Goal: Feedback & Contribution: Submit feedback/report problem

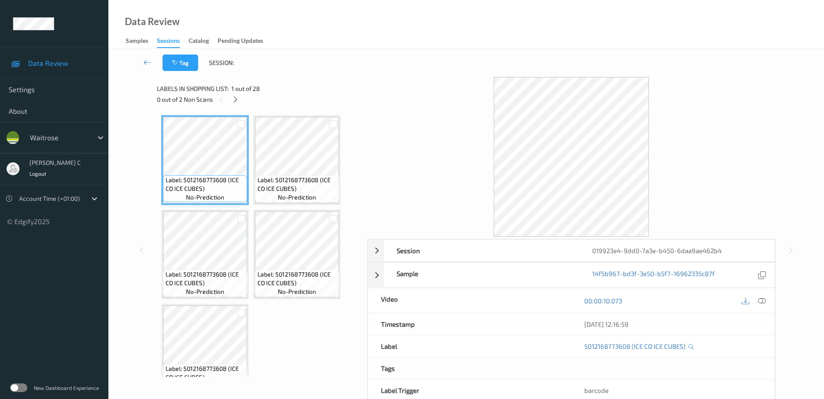
click at [264, 179] on span "Label: 5012168773608 (ICE CO ICE CUBES)" at bounding box center [297, 184] width 80 height 17
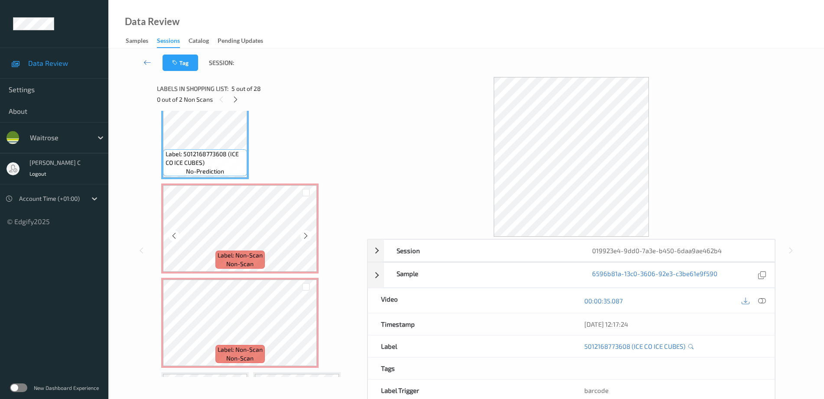
scroll to position [217, 0]
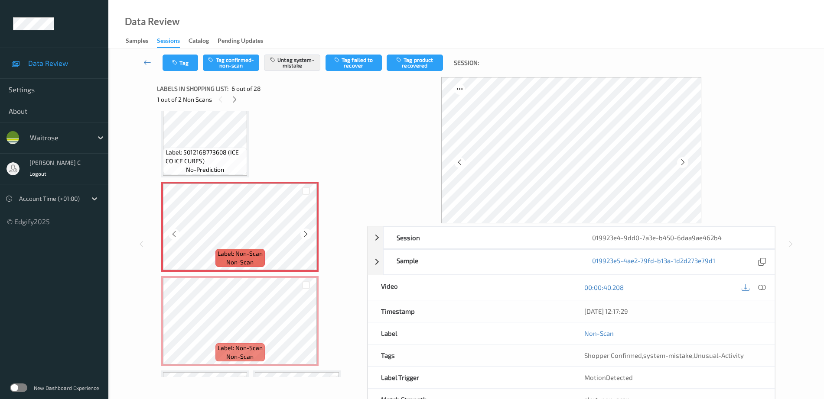
click at [301, 233] on div at bounding box center [305, 234] width 11 height 11
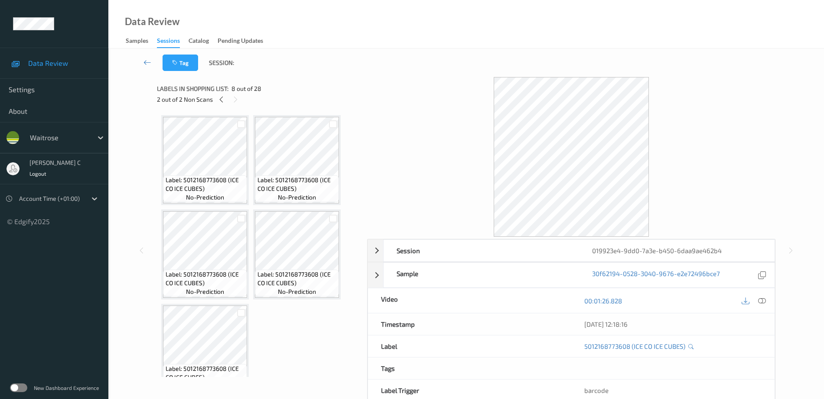
scroll to position [0, 0]
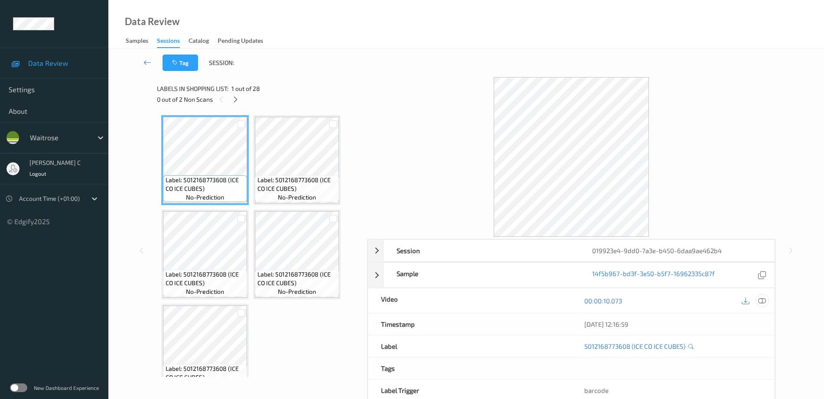
click at [762, 301] on icon at bounding box center [762, 301] width 8 height 8
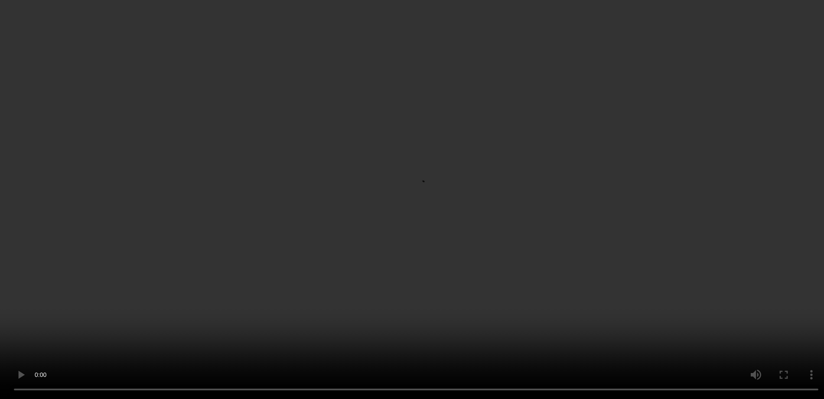
scroll to position [271, 0]
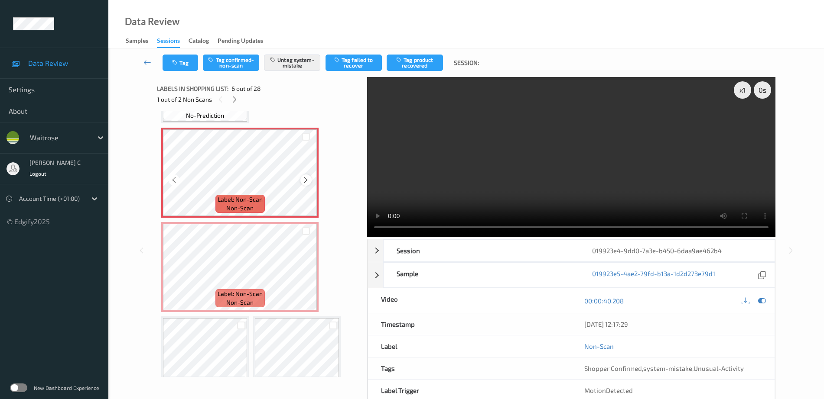
click at [302, 181] on div at bounding box center [305, 180] width 11 height 11
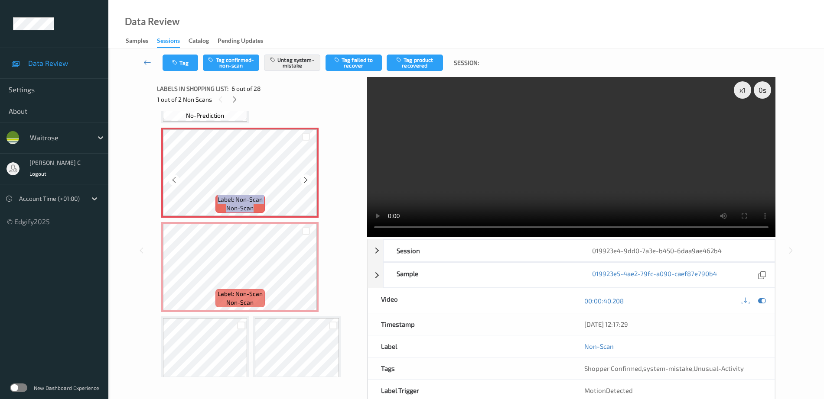
click at [302, 181] on div at bounding box center [305, 180] width 11 height 11
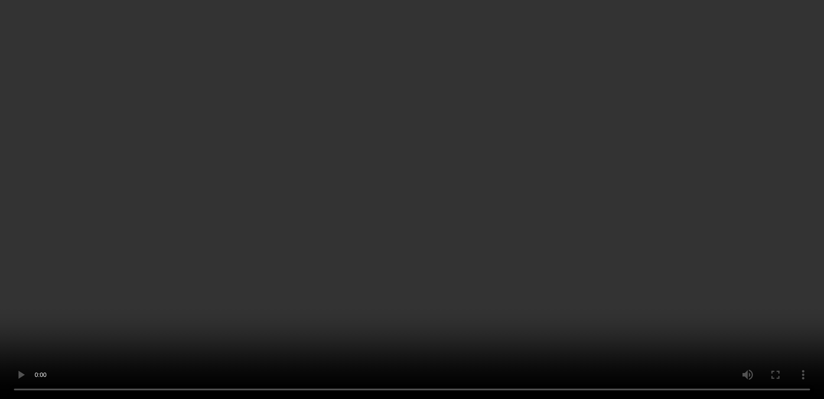
scroll to position [0, 0]
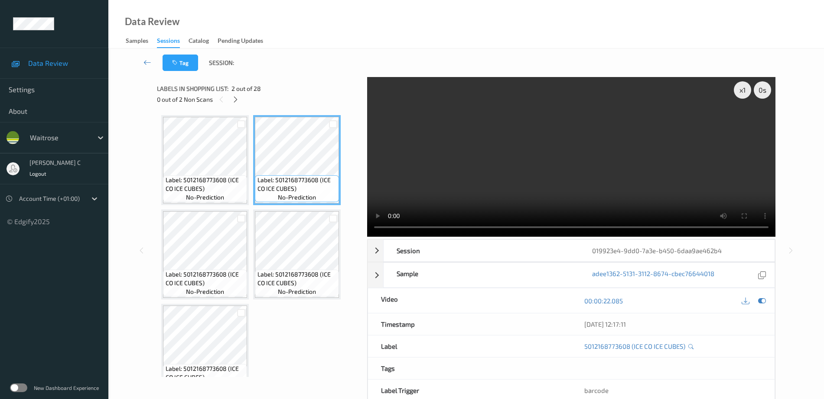
click at [240, 214] on div at bounding box center [241, 218] width 12 height 14
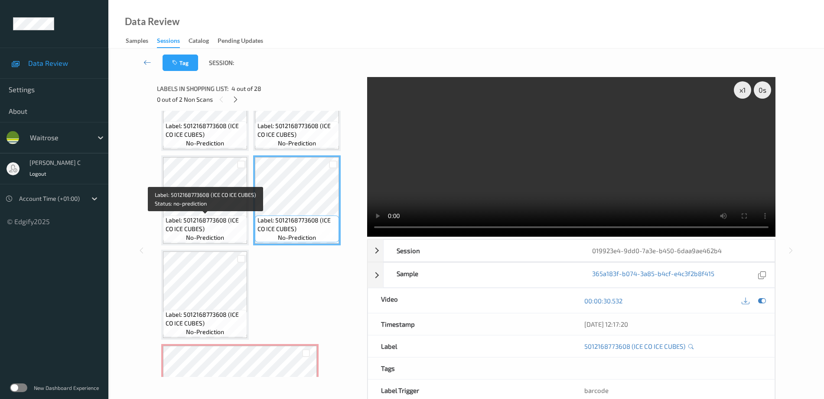
click at [235, 237] on div "Label: 5012168773608 (ICE CO ICE CUBES) no-prediction" at bounding box center [205, 229] width 84 height 27
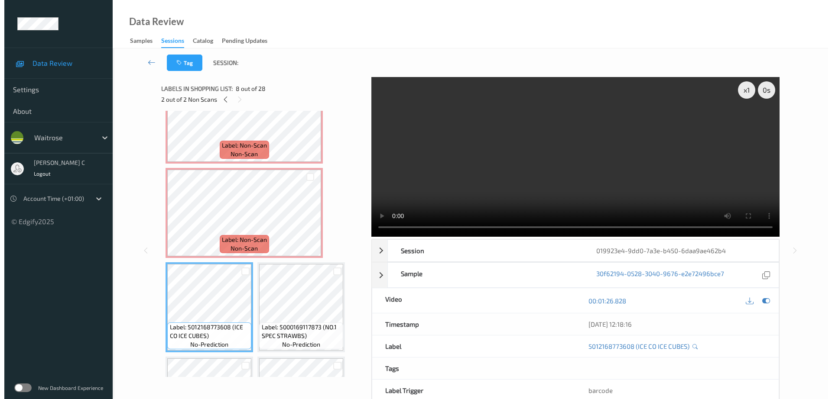
scroll to position [271, 0]
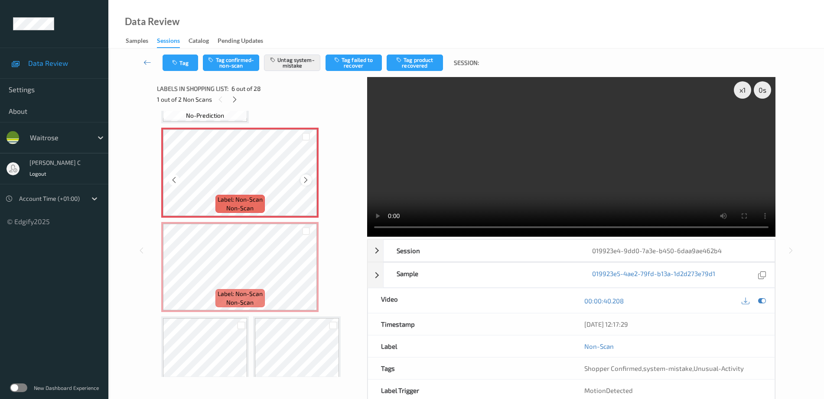
click at [310, 182] on div at bounding box center [305, 180] width 11 height 11
click at [310, 180] on div at bounding box center [305, 180] width 11 height 11
click at [306, 62] on button "Untag system-mistake" at bounding box center [292, 63] width 56 height 16
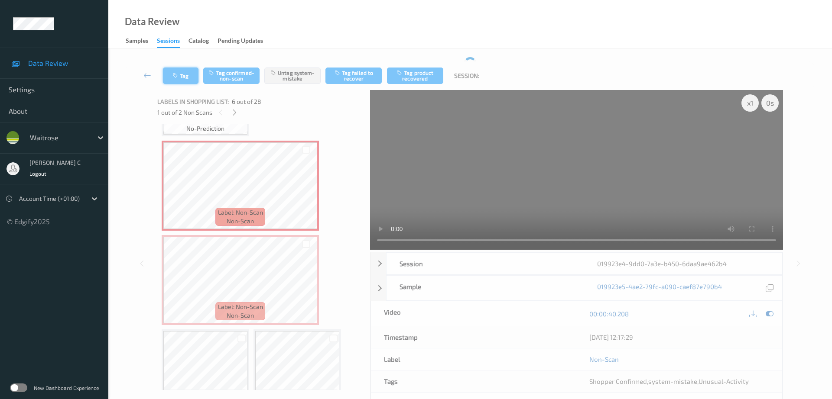
click at [183, 71] on button "Tag" at bounding box center [181, 76] width 36 height 16
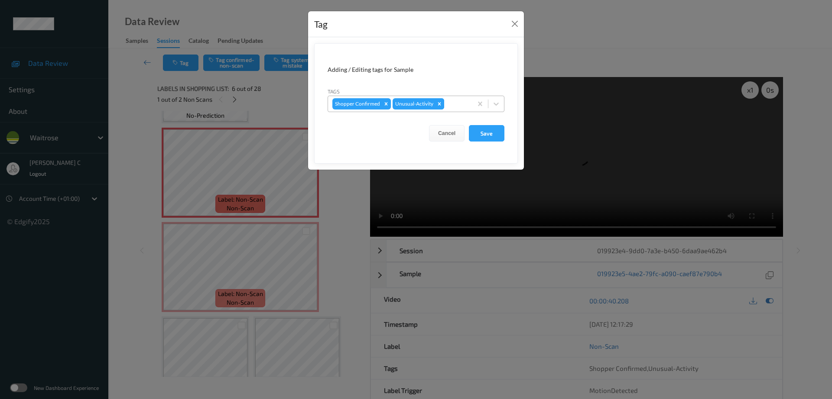
click at [441, 103] on icon "Remove Unusual-Activity" at bounding box center [439, 104] width 6 height 6
click at [474, 133] on button "Save" at bounding box center [487, 133] width 36 height 16
click at [492, 133] on button "Save" at bounding box center [487, 133] width 36 height 16
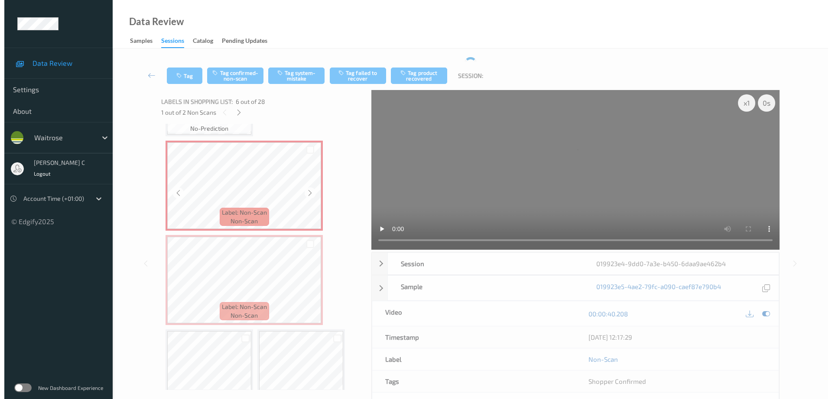
scroll to position [217, 0]
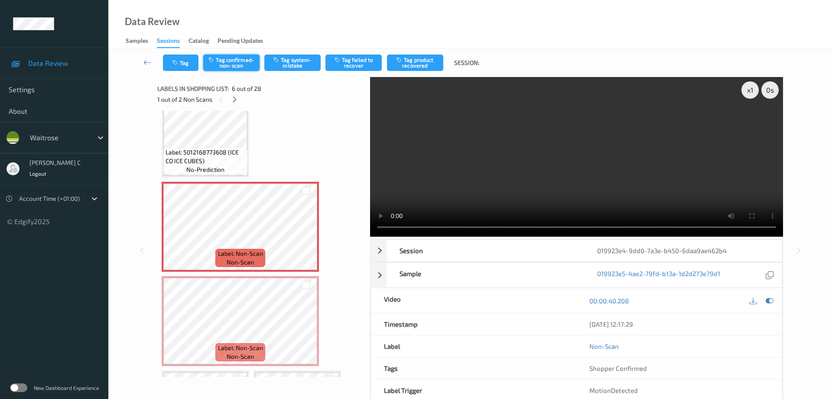
click at [229, 68] on button "Tag confirmed-non-scan" at bounding box center [231, 63] width 56 height 16
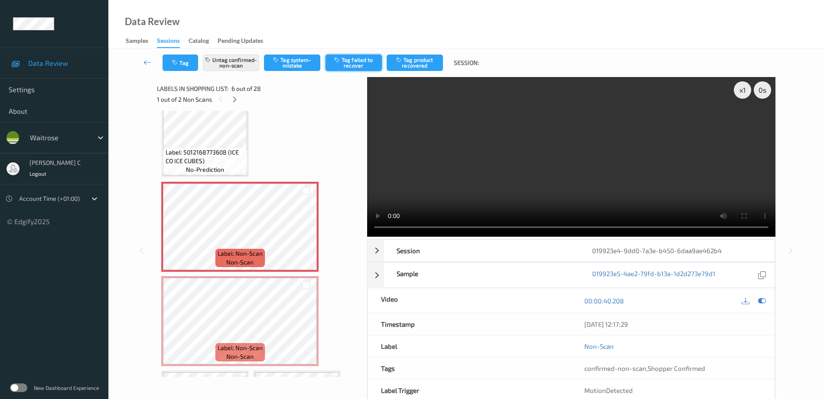
click at [371, 57] on button "Tag failed to recover" at bounding box center [353, 63] width 56 height 16
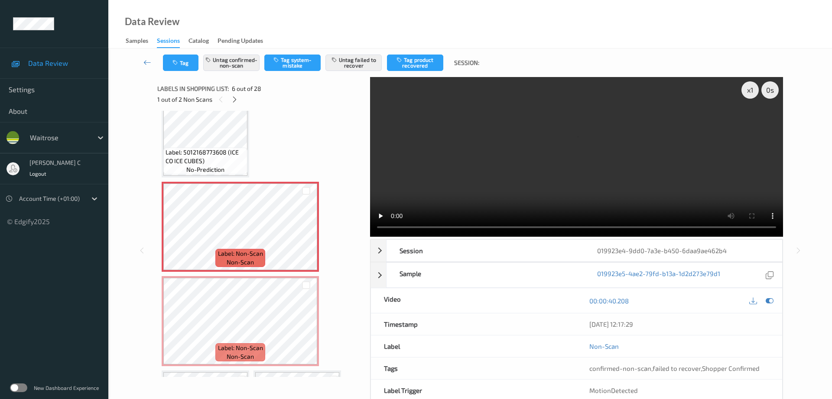
scroll to position [271, 0]
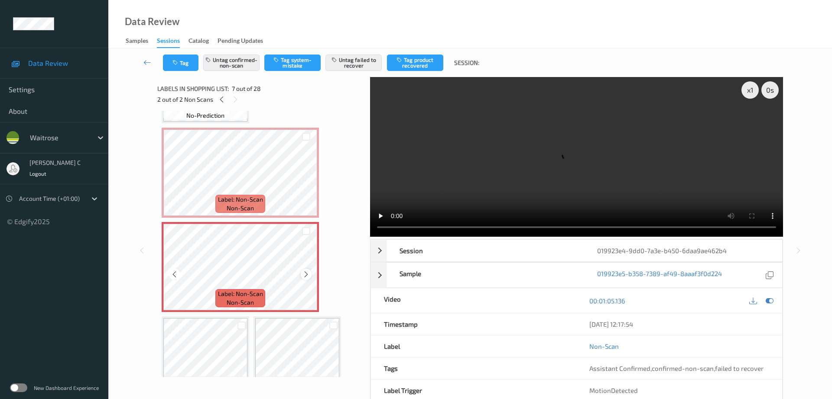
click at [302, 276] on div at bounding box center [306, 274] width 11 height 11
click at [303, 276] on icon at bounding box center [305, 275] width 7 height 8
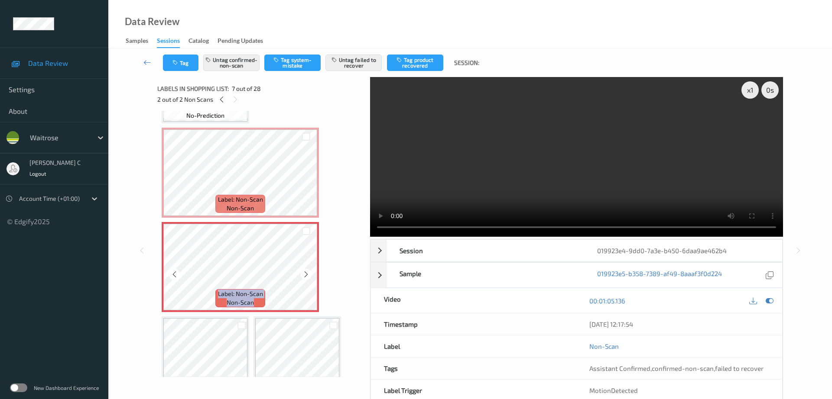
click at [303, 276] on icon at bounding box center [305, 275] width 7 height 8
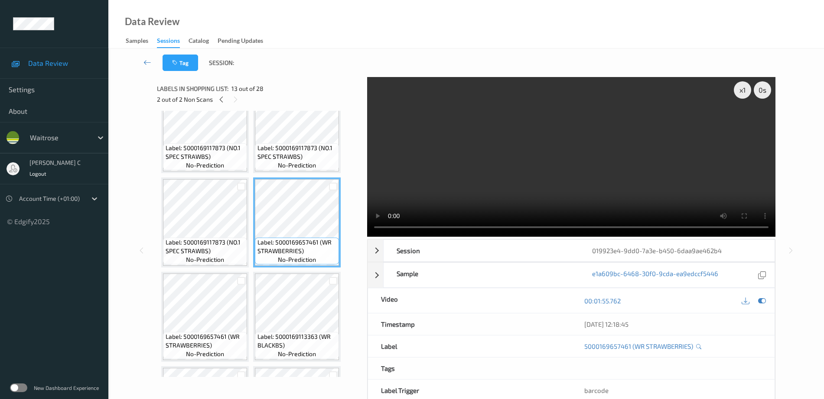
scroll to position [650, 0]
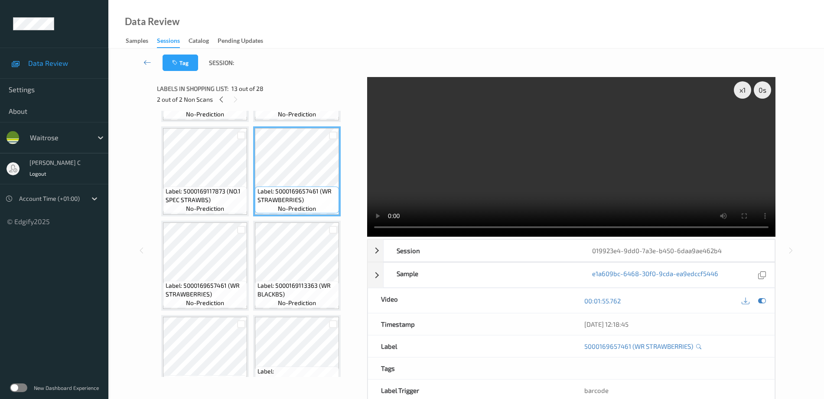
click at [223, 297] on span "Label: 5000169657461 (WR STRAWBERRIES)" at bounding box center [205, 290] width 80 height 17
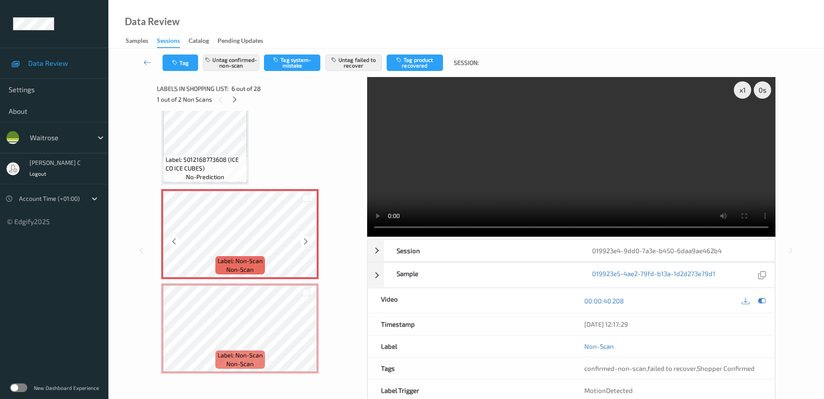
scroll to position [274, 0]
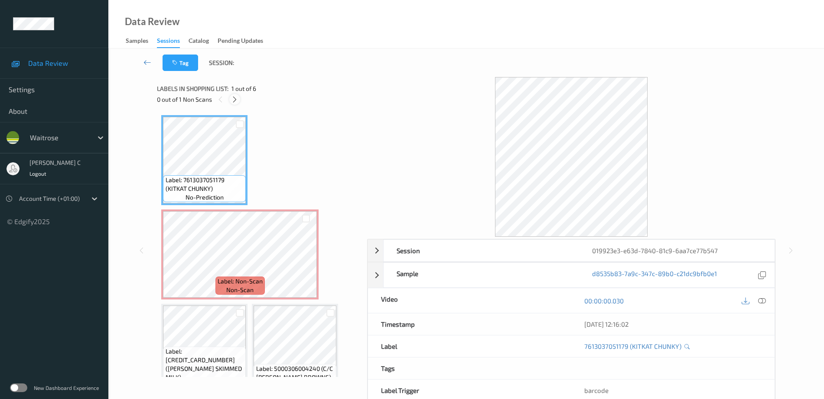
click at [237, 103] on div at bounding box center [234, 99] width 11 height 11
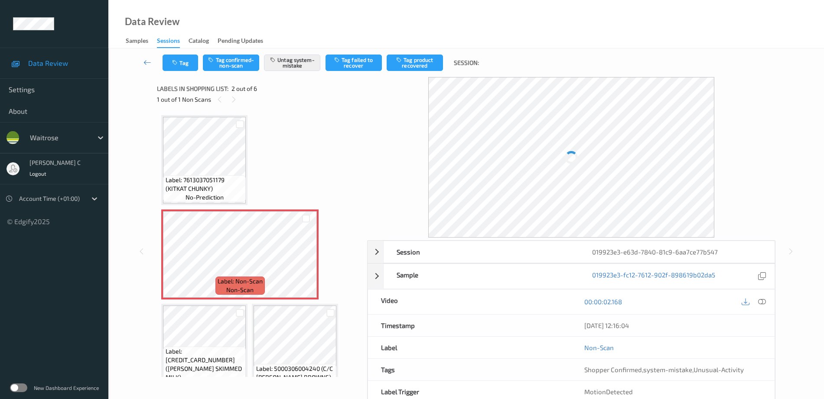
scroll to position [4, 0]
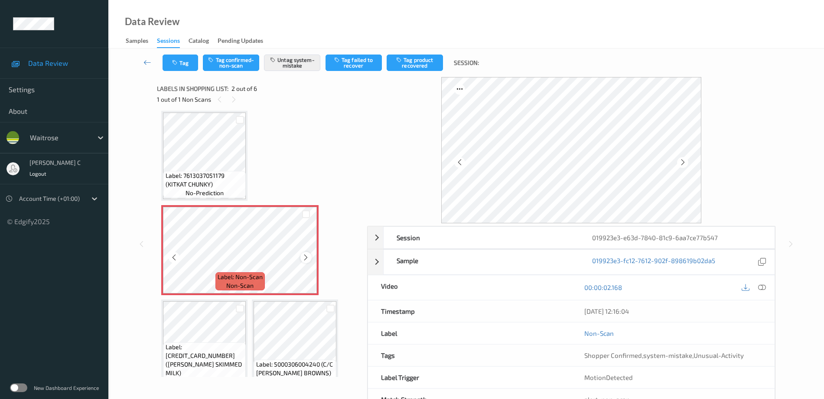
click at [302, 261] on icon at bounding box center [305, 258] width 7 height 8
click at [222, 172] on span "Label: 7613037051179 (KITKAT CHUNKY)" at bounding box center [204, 180] width 78 height 17
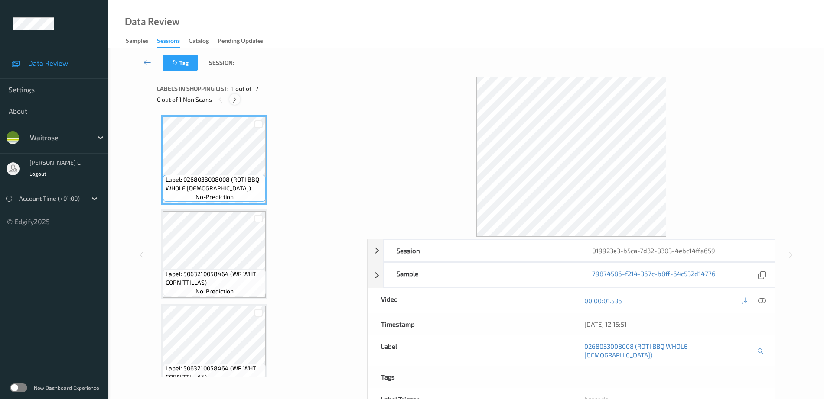
click at [238, 101] on div at bounding box center [234, 99] width 11 height 11
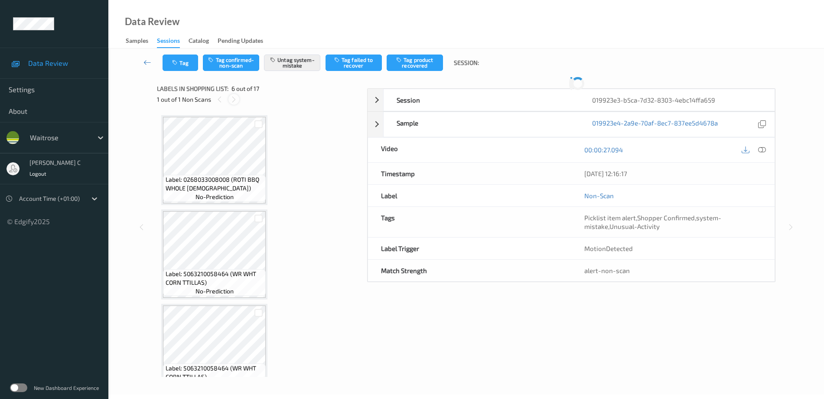
scroll to position [382, 0]
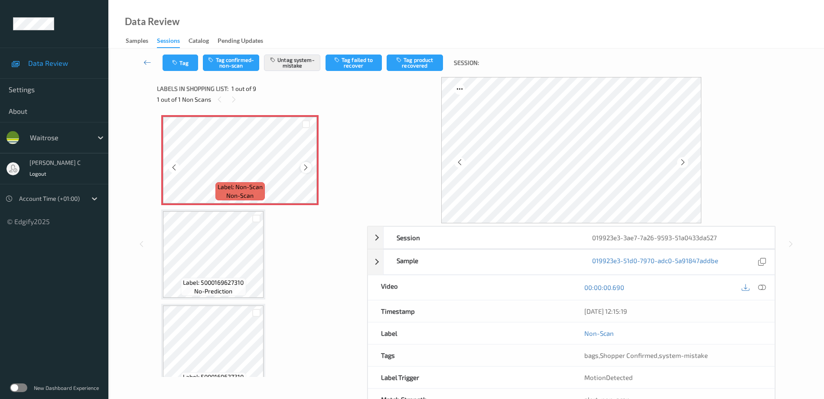
click at [308, 163] on div at bounding box center [305, 167] width 11 height 11
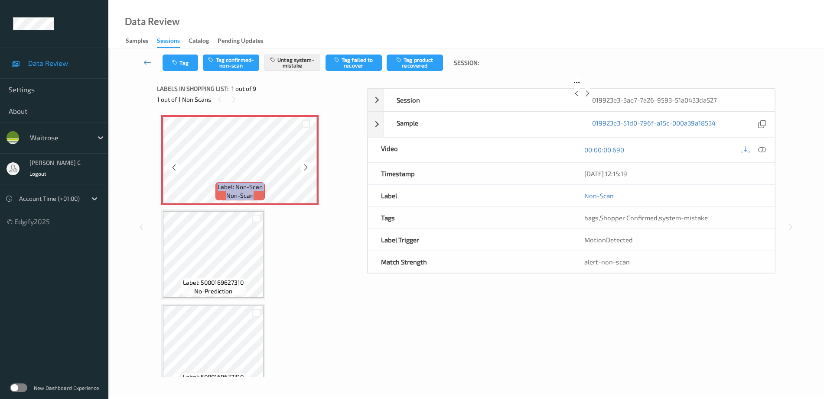
click at [308, 163] on div at bounding box center [305, 167] width 11 height 11
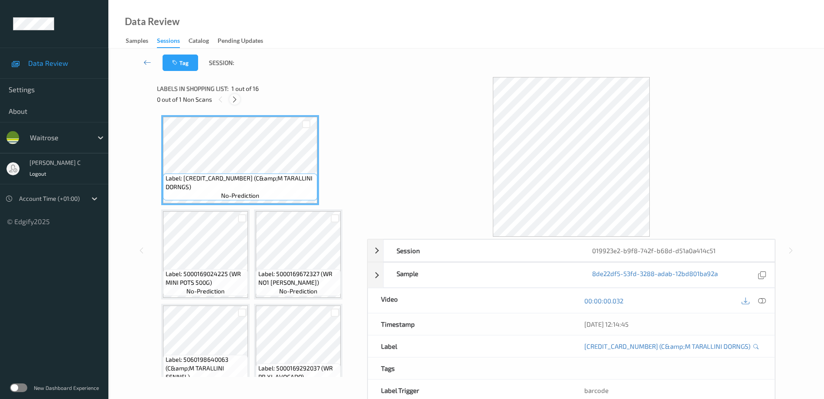
click at [237, 97] on icon at bounding box center [234, 100] width 7 height 8
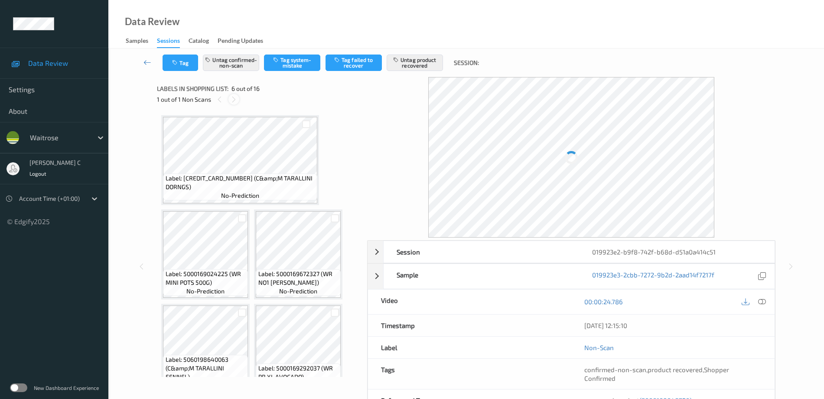
scroll to position [193, 0]
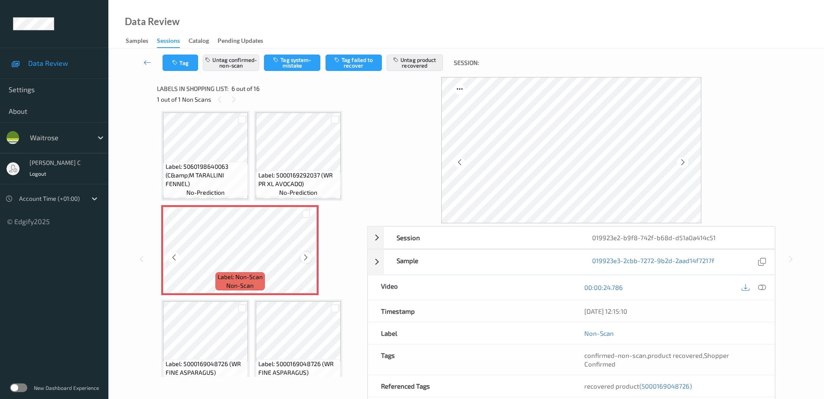
click at [304, 259] on icon at bounding box center [305, 258] width 7 height 8
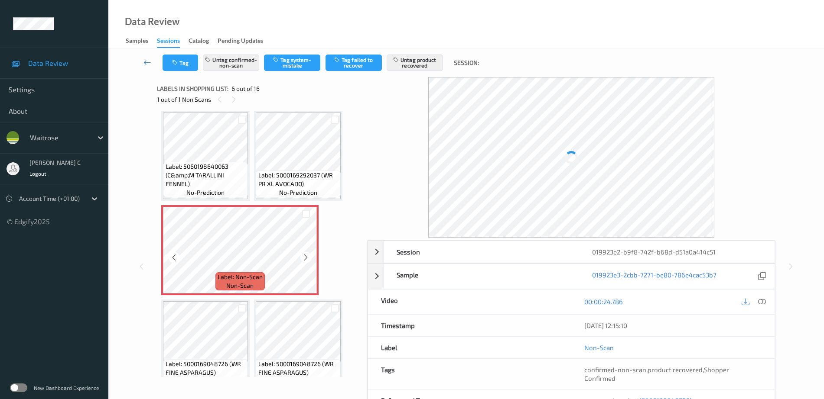
click at [292, 172] on span "Label: 5000169292037 (WR PR XL AVOCADO)" at bounding box center [298, 179] width 81 height 17
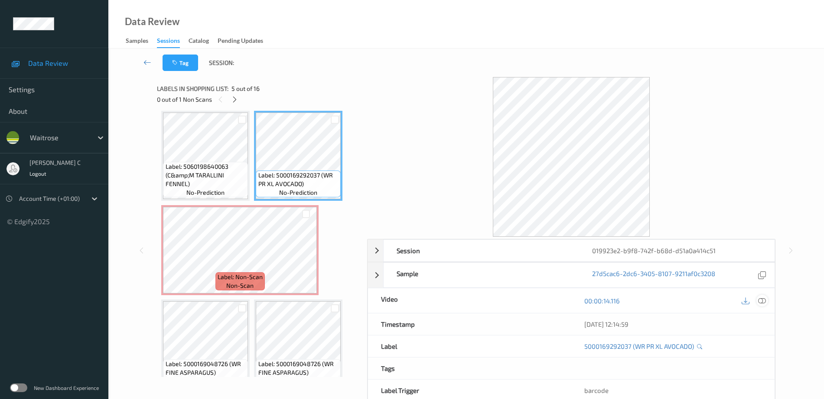
click at [761, 299] on icon at bounding box center [762, 301] width 8 height 8
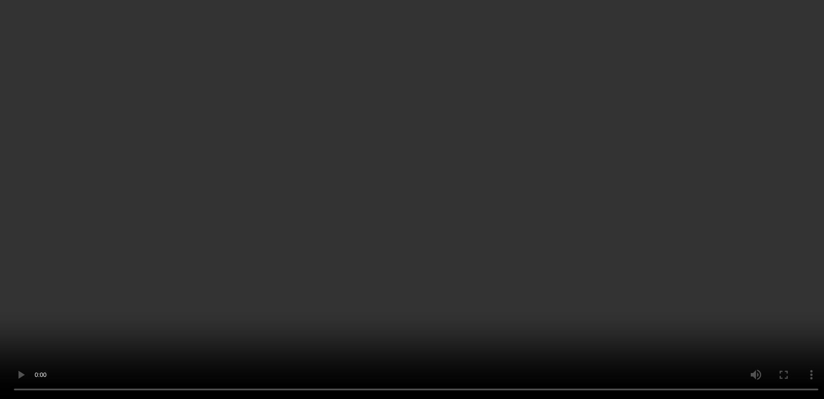
scroll to position [247, 0]
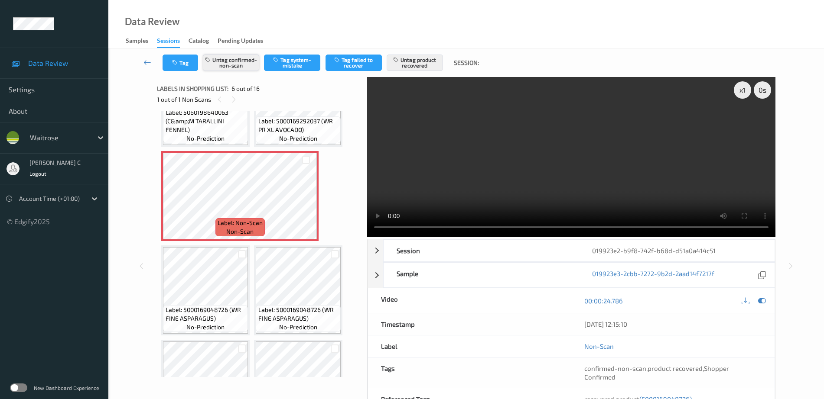
click at [236, 57] on button "Untag confirmed-non-scan" at bounding box center [231, 63] width 56 height 16
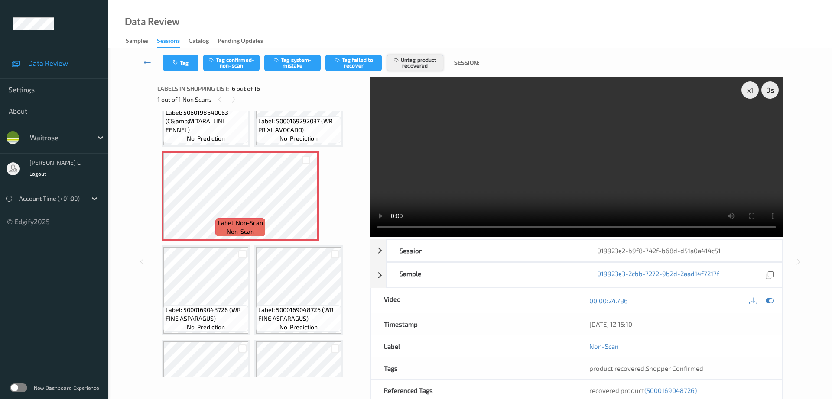
click at [429, 67] on button "Untag product recovered" at bounding box center [415, 63] width 56 height 16
click at [415, 62] on button "Untag product recovered" at bounding box center [415, 63] width 56 height 16
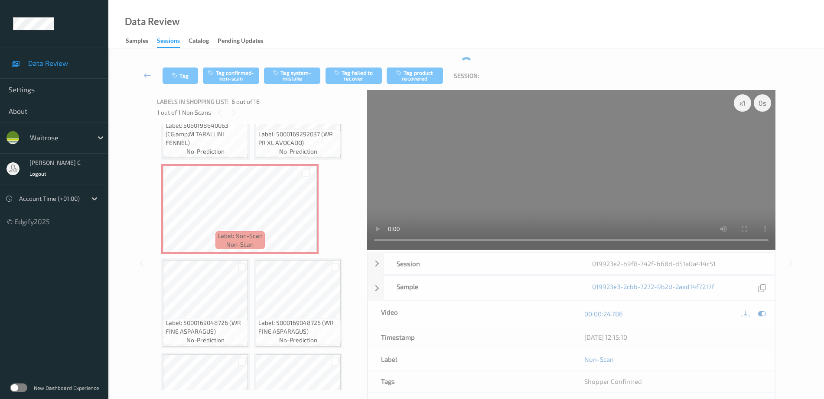
click at [295, 59] on div "Tag Tag confirmed-non-scan Tag system-mistake Tag failed to recover Tag product…" at bounding box center [466, 247] width 680 height 380
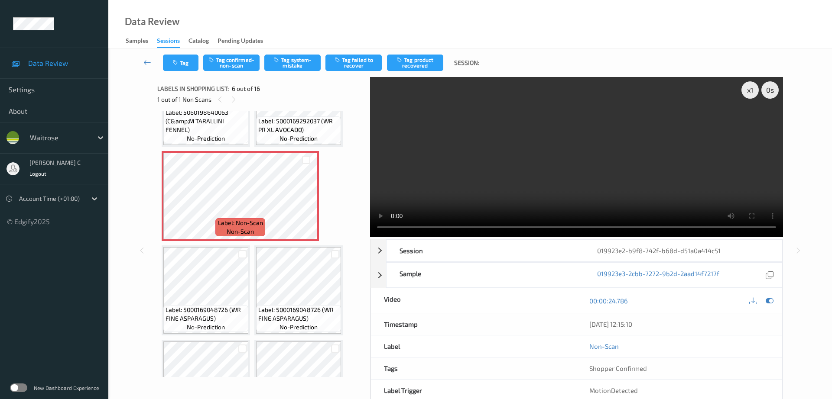
click at [295, 59] on button "Tag system-mistake" at bounding box center [292, 63] width 56 height 16
click at [190, 61] on button "Tag" at bounding box center [181, 63] width 36 height 16
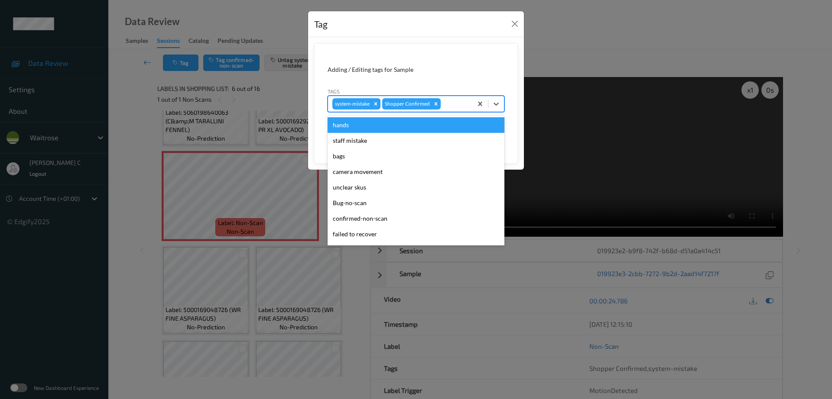
click at [449, 104] on div at bounding box center [455, 104] width 26 height 10
type input "un"
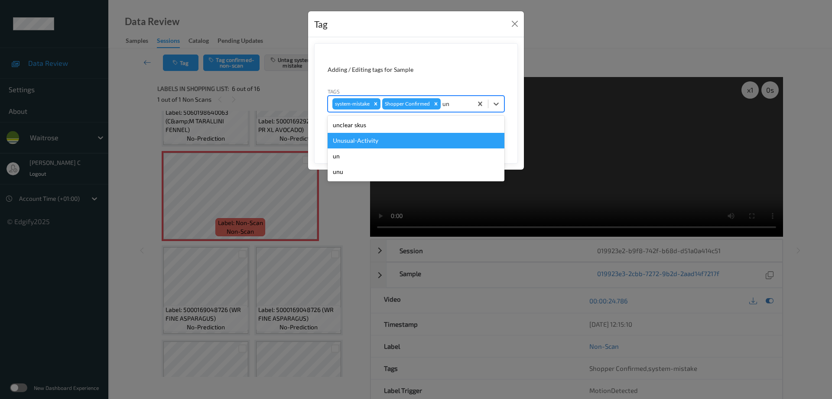
click at [373, 134] on div "Unusual-Activity" at bounding box center [416, 141] width 177 height 16
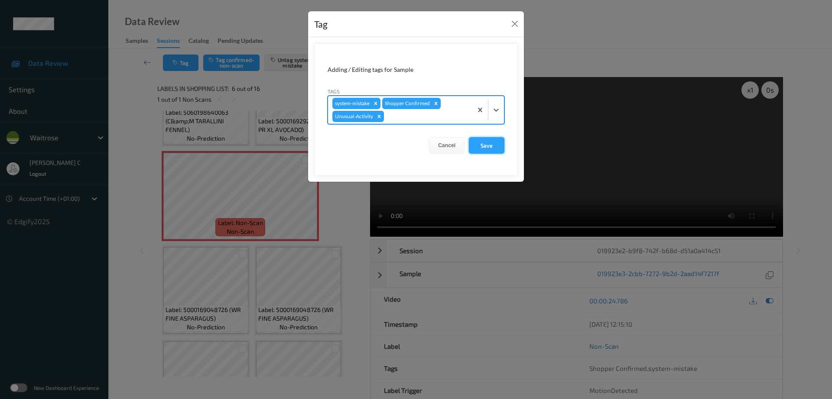
click at [501, 147] on button "Save" at bounding box center [487, 145] width 36 height 16
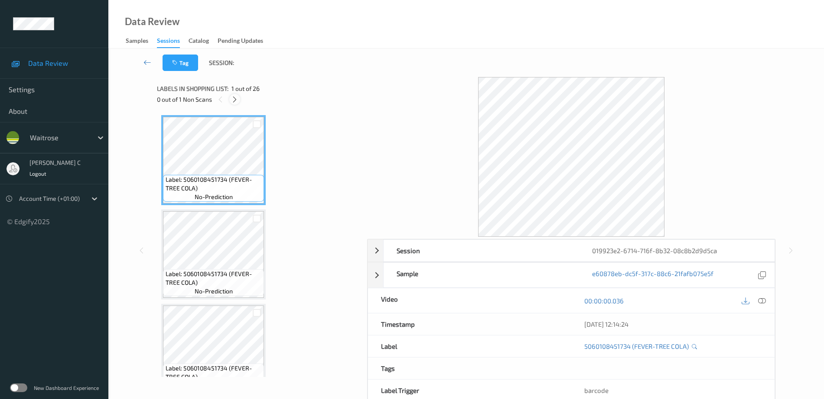
click at [234, 101] on icon at bounding box center [234, 100] width 7 height 8
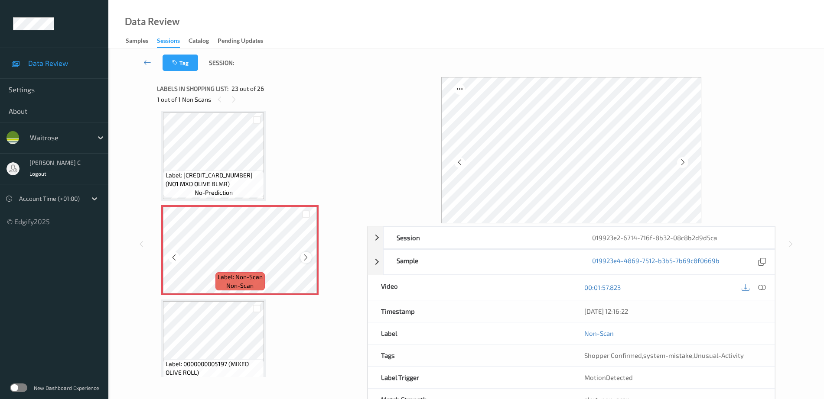
click at [305, 256] on icon at bounding box center [305, 258] width 7 height 8
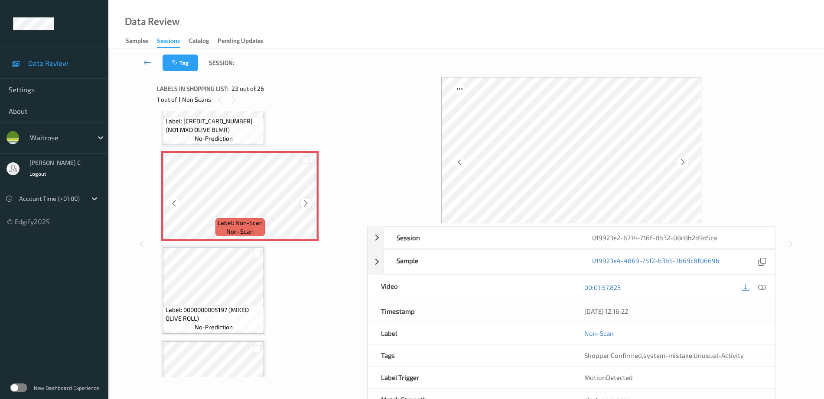
click at [308, 201] on icon at bounding box center [305, 204] width 7 height 8
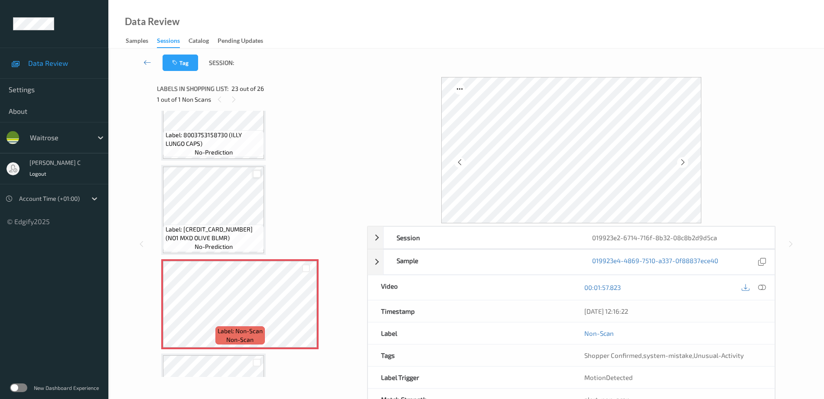
click at [255, 175] on div at bounding box center [257, 174] width 8 height 8
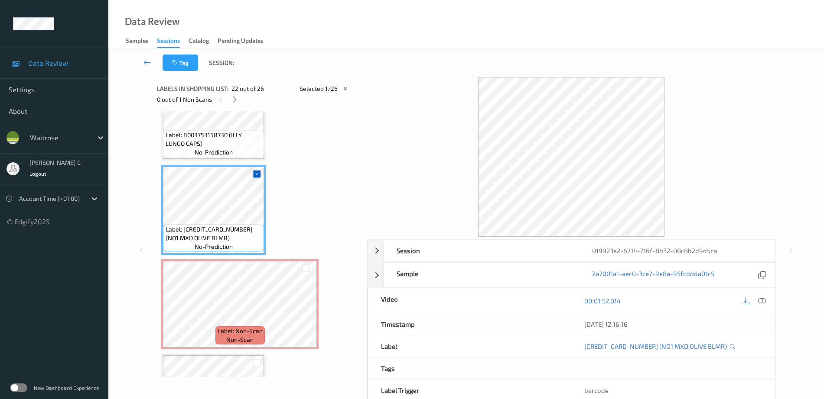
click at [255, 175] on icon at bounding box center [257, 174] width 6 height 6
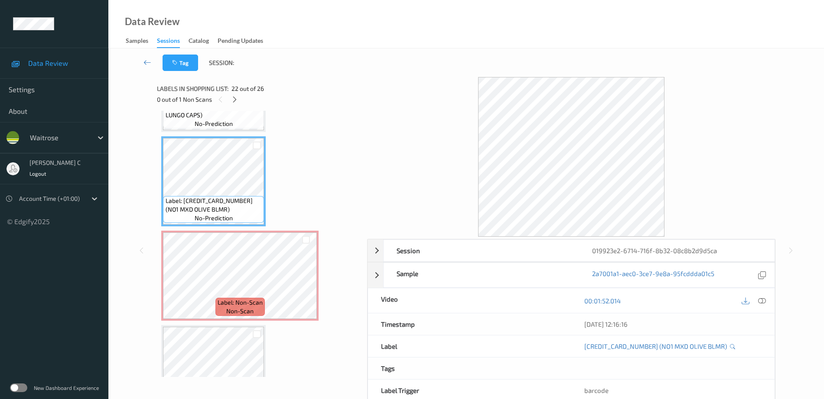
scroll to position [1988, 0]
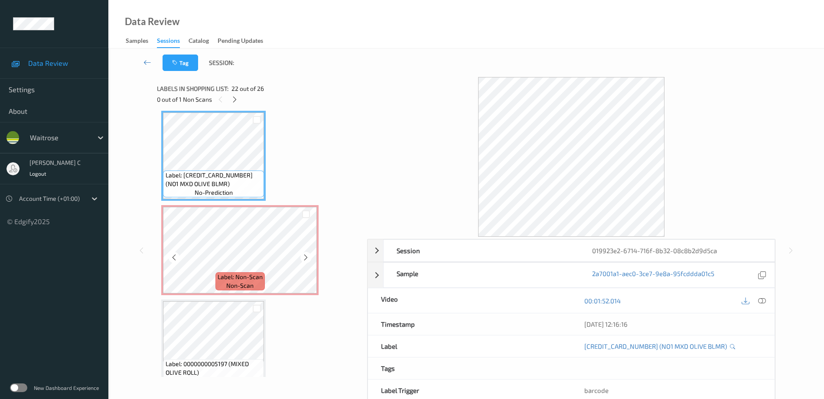
click at [303, 257] on icon at bounding box center [305, 258] width 7 height 8
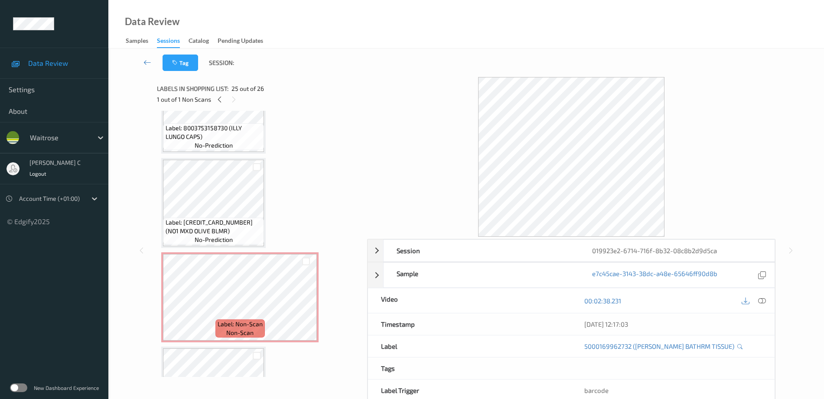
scroll to position [1933, 0]
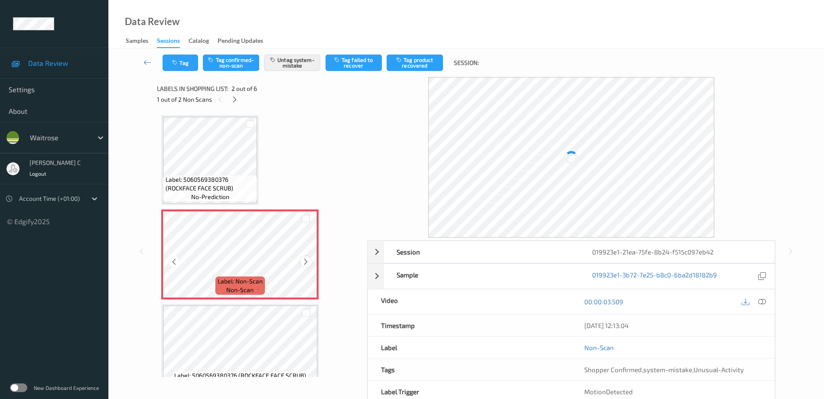
click at [305, 261] on icon at bounding box center [305, 262] width 7 height 8
click at [240, 179] on span "Label: 5060569380376 (ROCKFACE FACE SCRUB)" at bounding box center [210, 183] width 90 height 17
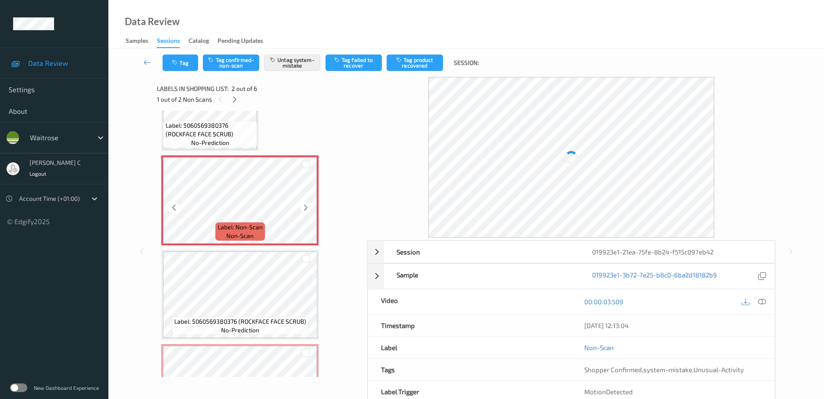
click at [255, 249] on div "Label: 5060569380376 (ROCKFACE FACE SCRUB) no-prediction Label: Non-Scan non-sc…" at bounding box center [258, 342] width 195 height 562
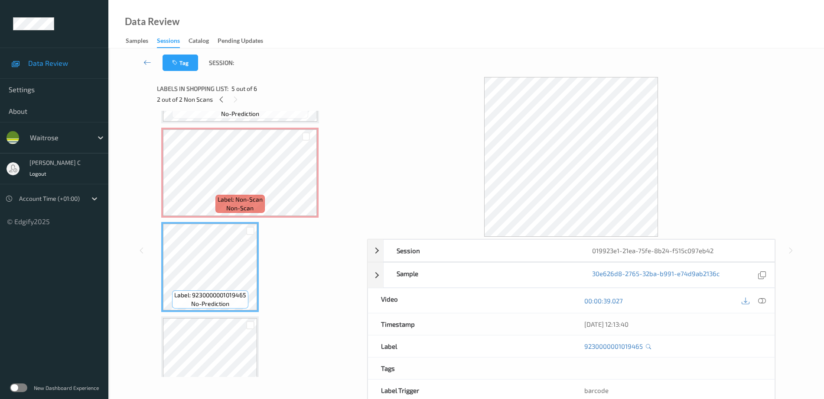
scroll to position [162, 0]
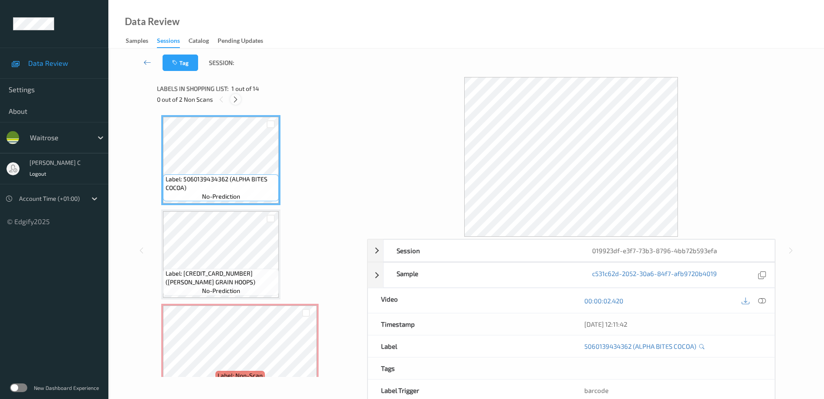
click at [237, 94] on div "0 out of 2 Non Scans" at bounding box center [259, 99] width 204 height 11
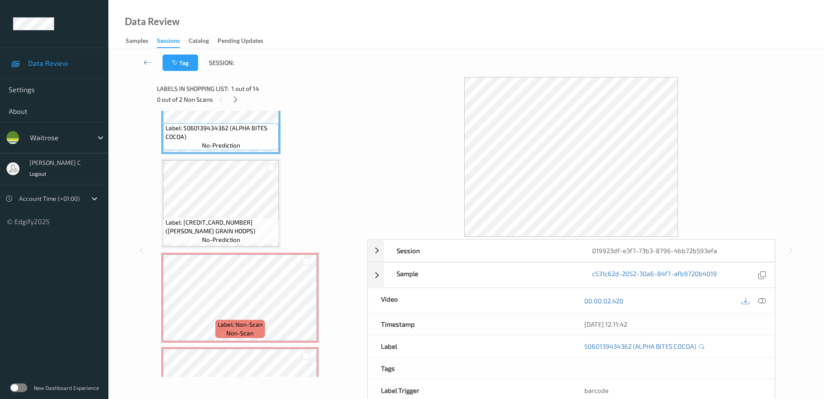
scroll to position [108, 0]
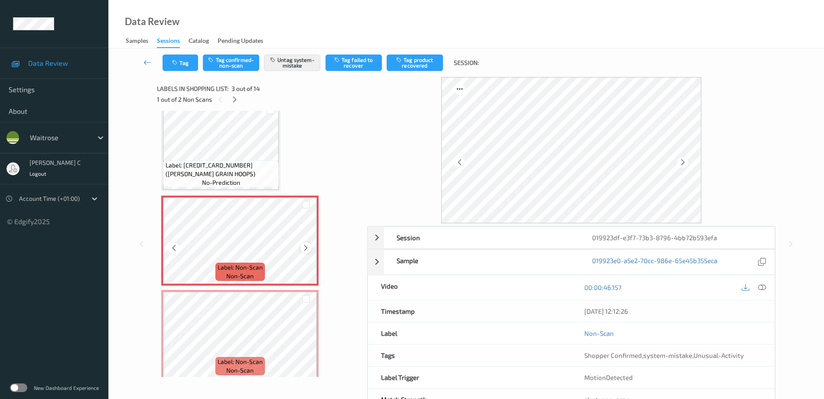
click at [308, 244] on icon at bounding box center [305, 248] width 7 height 8
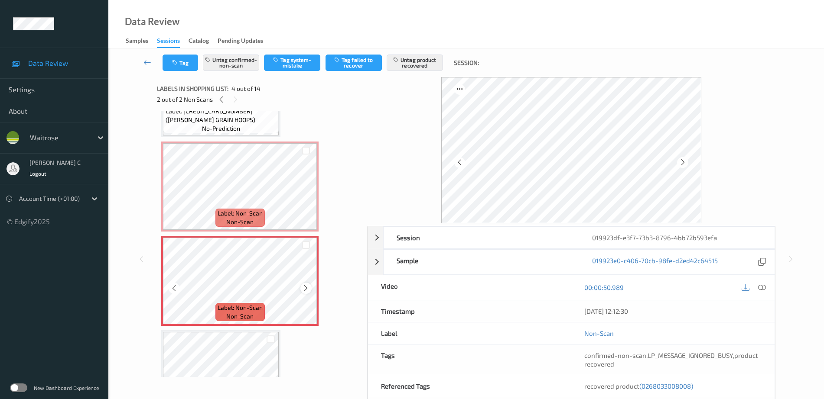
click at [303, 287] on icon at bounding box center [305, 289] width 7 height 8
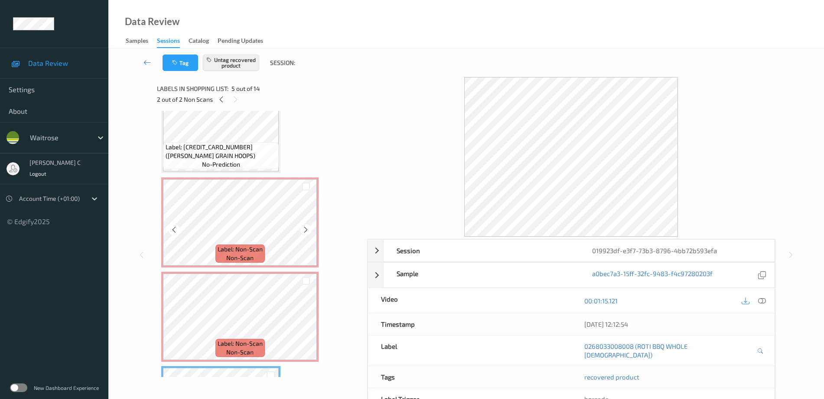
scroll to position [108, 0]
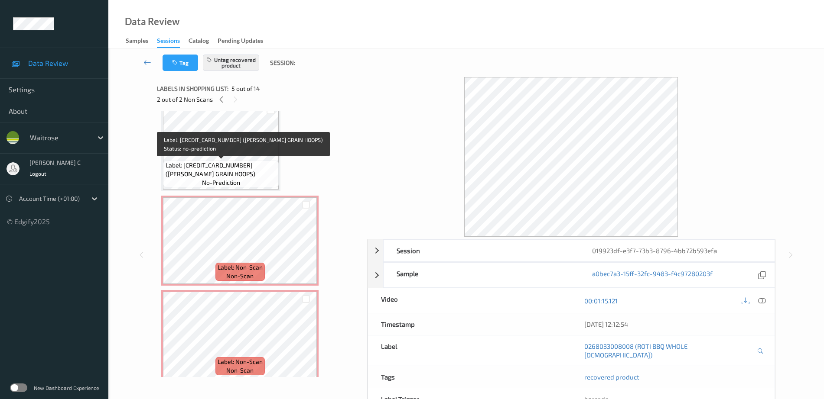
click at [243, 174] on span "Label: 5000169579336 (WR ESS GRAIN HOOPS)" at bounding box center [220, 169] width 111 height 17
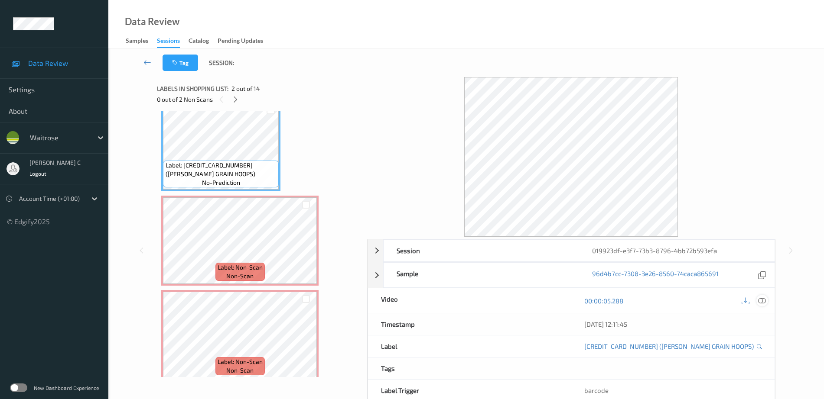
click at [765, 304] on icon at bounding box center [762, 301] width 8 height 8
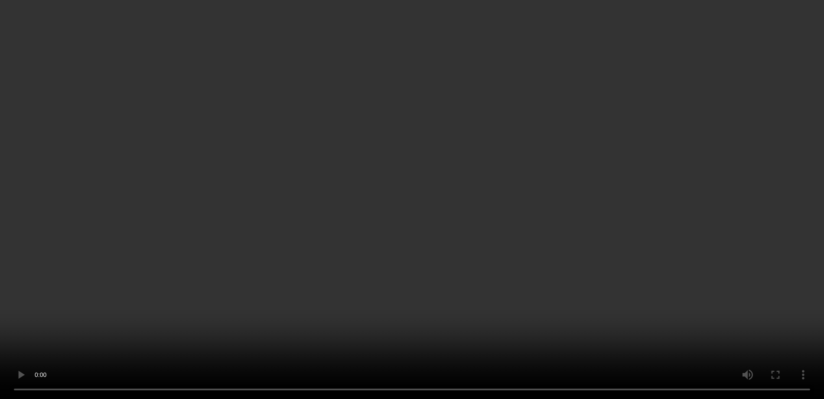
scroll to position [162, 0]
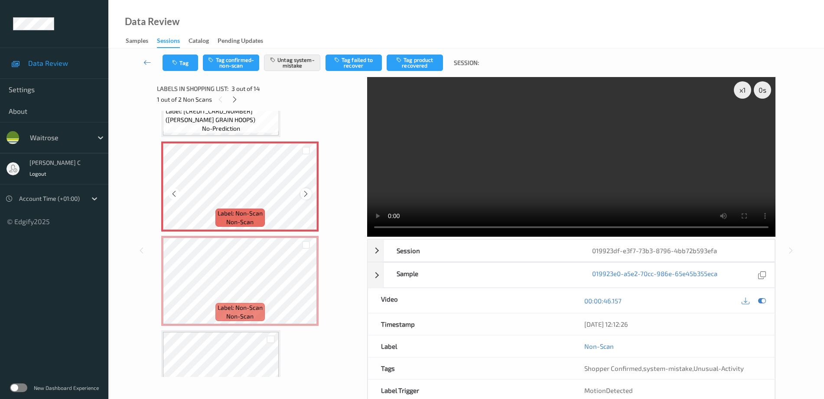
click at [305, 195] on icon at bounding box center [305, 194] width 7 height 8
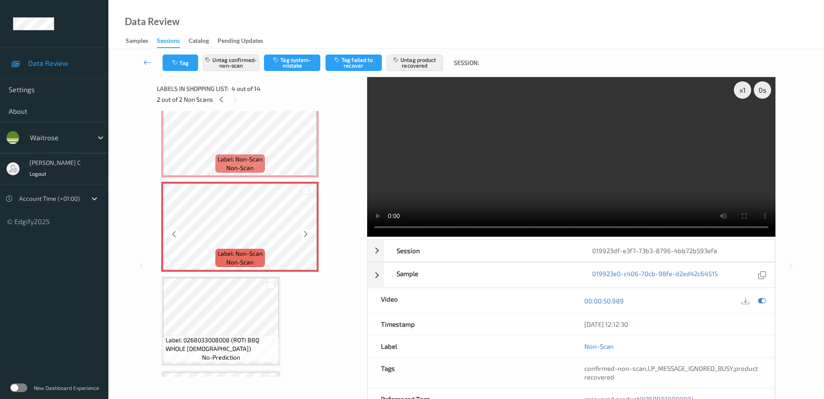
click at [306, 233] on icon at bounding box center [305, 234] width 7 height 8
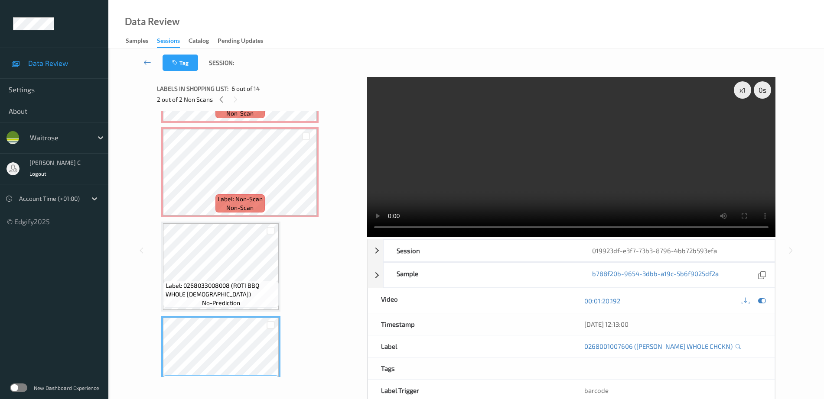
scroll to position [271, 0]
click at [230, 206] on span "non-scan" at bounding box center [239, 208] width 27 height 9
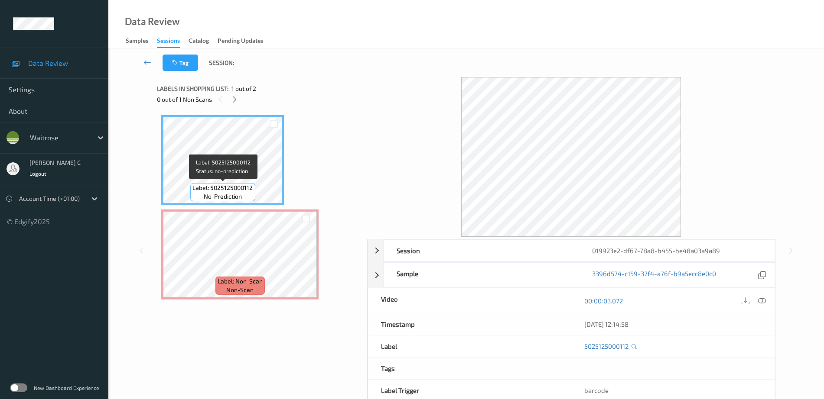
click at [216, 188] on span "Label: 5025125000112" at bounding box center [222, 188] width 60 height 9
